Goal: Task Accomplishment & Management: Use online tool/utility

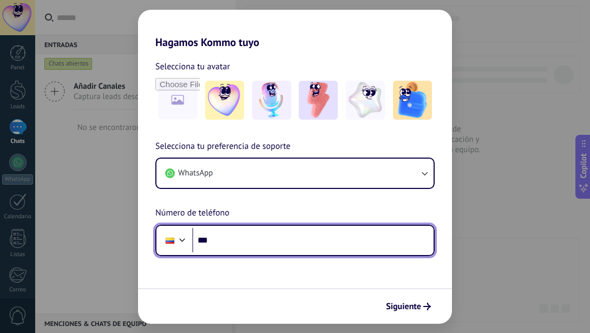
click at [248, 229] on input "***" at bounding box center [312, 240] width 241 height 25
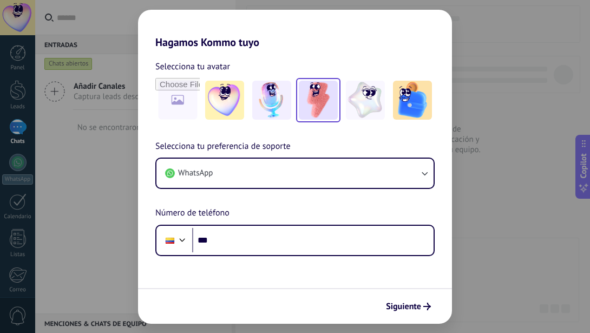
click at [305, 99] on img at bounding box center [318, 100] width 39 height 39
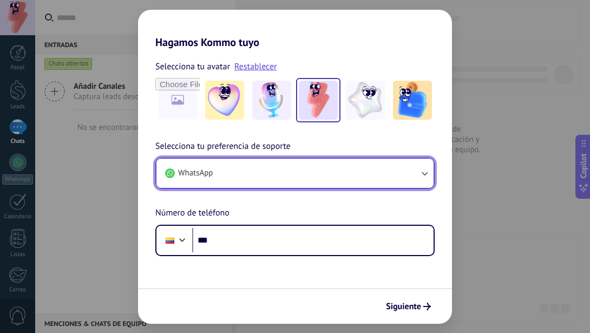
click at [220, 174] on button "WhatsApp" at bounding box center [294, 173] width 277 height 29
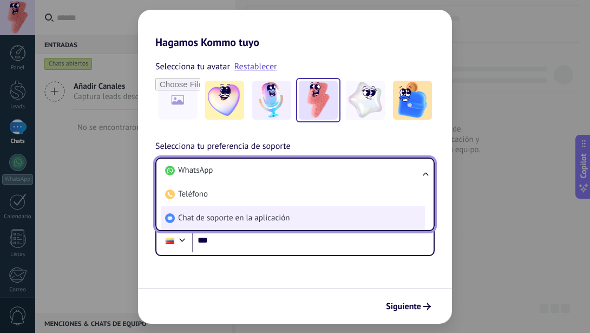
click at [246, 214] on span "Chat de soporte en la aplicación" at bounding box center [233, 218] width 111 height 11
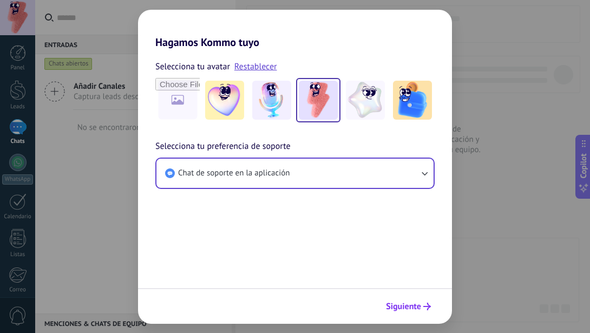
click at [410, 307] on span "Siguiente" at bounding box center [403, 307] width 35 height 8
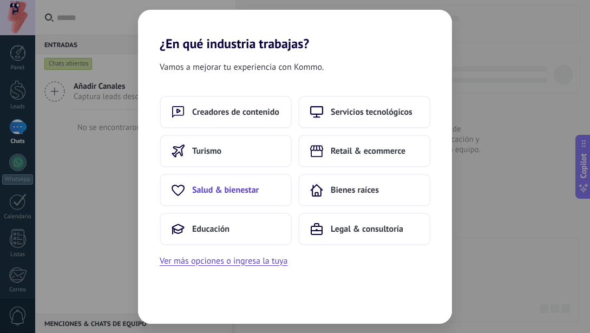
click at [251, 191] on span "Salud & bienestar" at bounding box center [225, 190] width 67 height 11
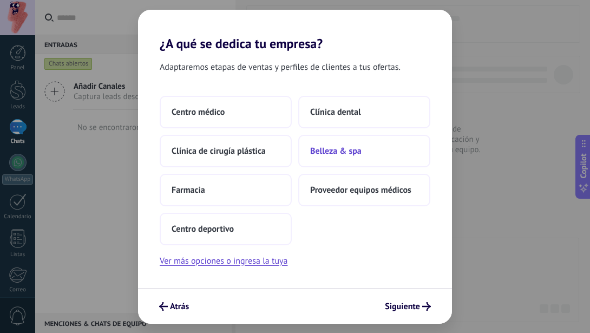
click at [338, 154] on span "Belleza & spa" at bounding box center [335, 151] width 51 height 11
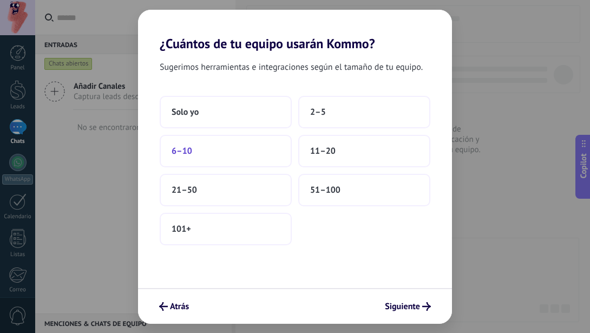
click at [203, 159] on button "6–10" at bounding box center [226, 151] width 132 height 32
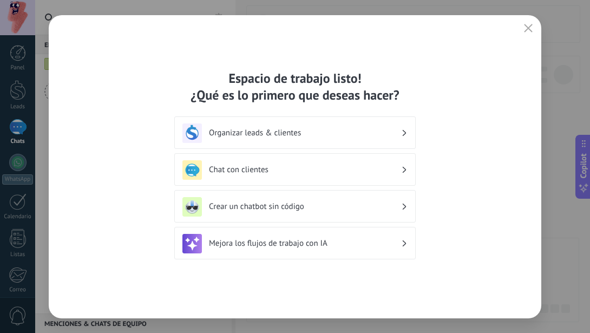
click at [403, 253] on div "Mejora los flujos de trabajo con IA" at bounding box center [294, 243] width 225 height 19
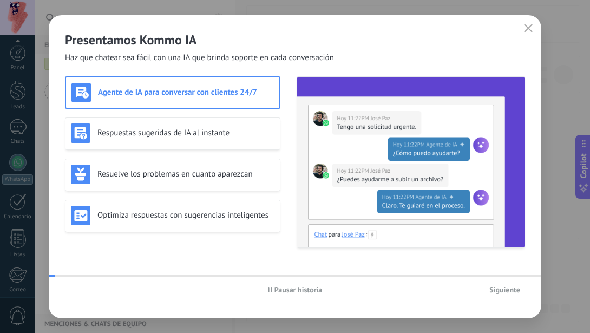
scroll to position [117, 0]
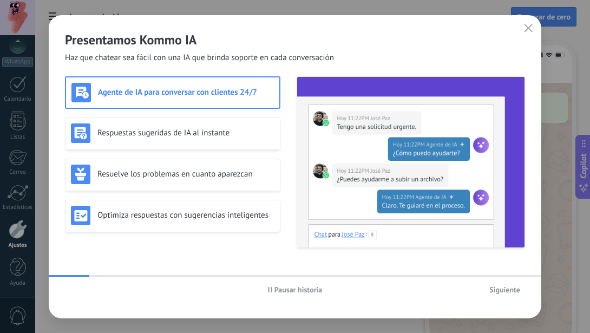
click at [495, 286] on span "Siguiente" at bounding box center [504, 290] width 31 height 8
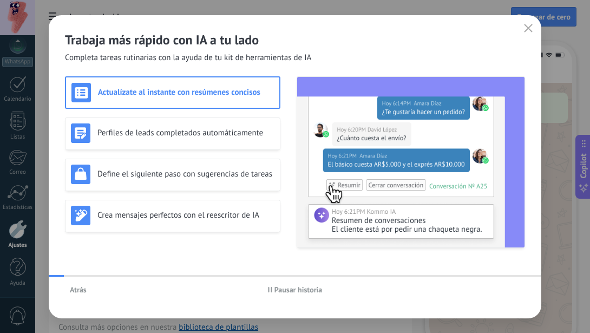
click at [495, 285] on div "Atrás Pausar historia" at bounding box center [295, 289] width 492 height 25
click at [525, 32] on icon "button" at bounding box center [528, 28] width 9 height 9
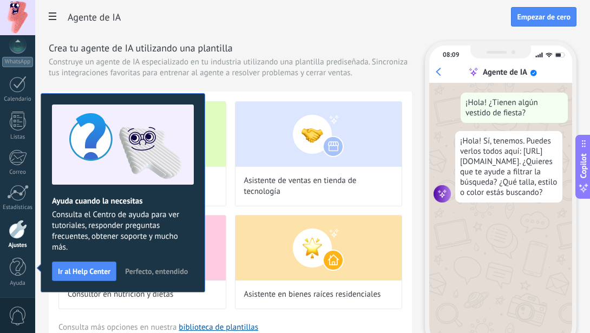
click at [140, 81] on div "Crea tu agente de IA utilizando una plantilla Construye un agente de IA especia…" at bounding box center [230, 194] width 363 height 307
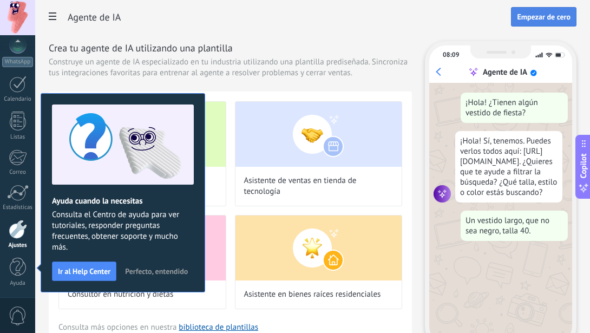
click at [527, 19] on span "Empezar de cero" at bounding box center [544, 17] width 54 height 8
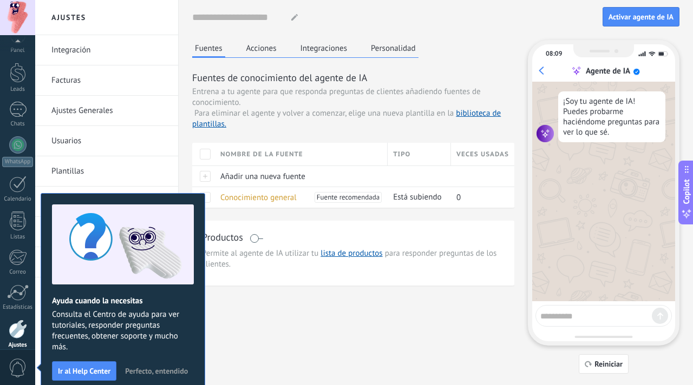
scroll to position [65, 0]
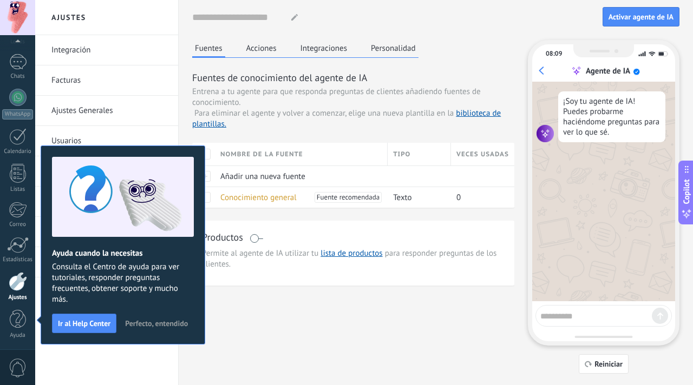
click at [149, 326] on span "Perfecto, entendido" at bounding box center [156, 324] width 63 height 8
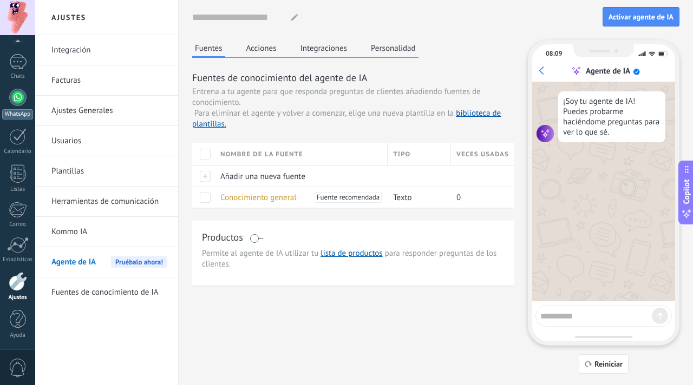
click at [18, 98] on div at bounding box center [17, 97] width 17 height 17
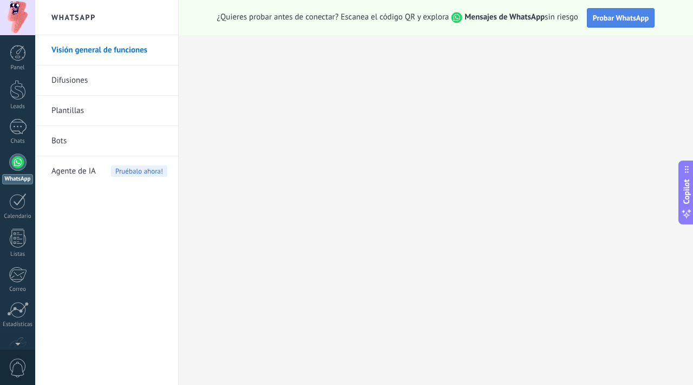
click at [589, 12] on button "Probar WhatsApp" at bounding box center [621, 17] width 68 height 19
